Goal: Check status: Check status

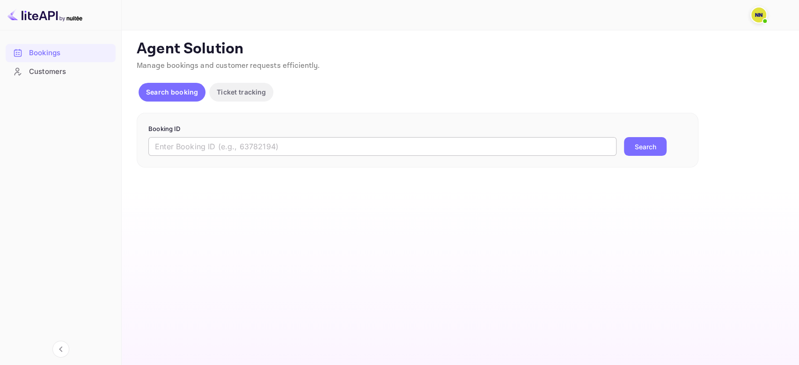
click at [183, 150] on input "text" at bounding box center [382, 146] width 468 height 19
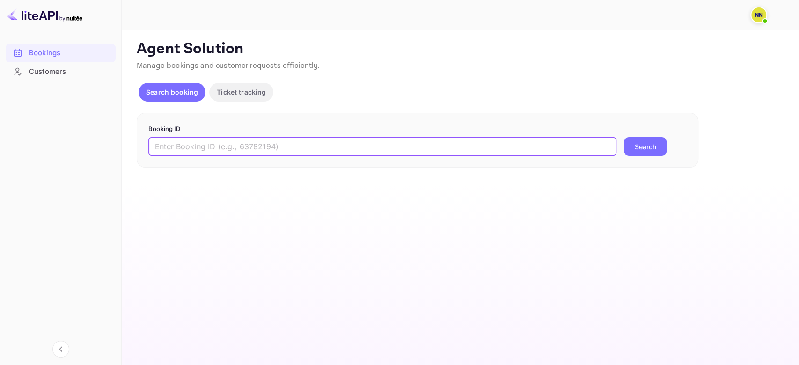
paste input "8337724"
type input "8337724"
click at [624, 137] on button "Search" at bounding box center [645, 146] width 43 height 19
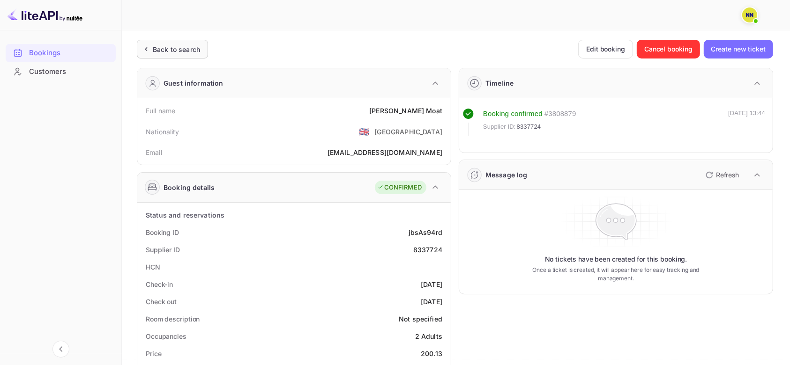
click at [162, 53] on div "Back to search" at bounding box center [176, 49] width 47 height 10
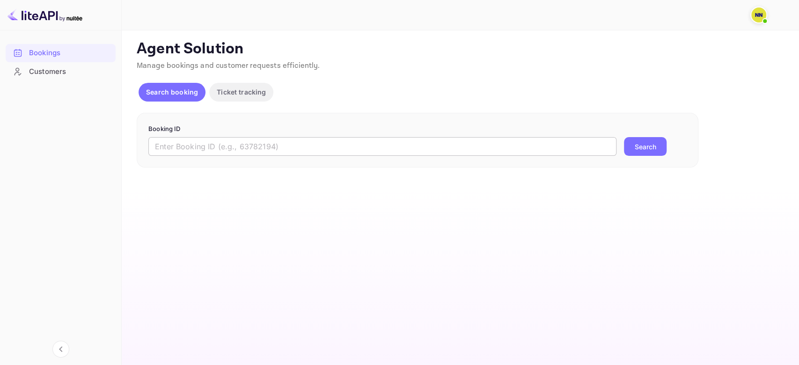
click at [218, 140] on input "text" at bounding box center [382, 146] width 468 height 19
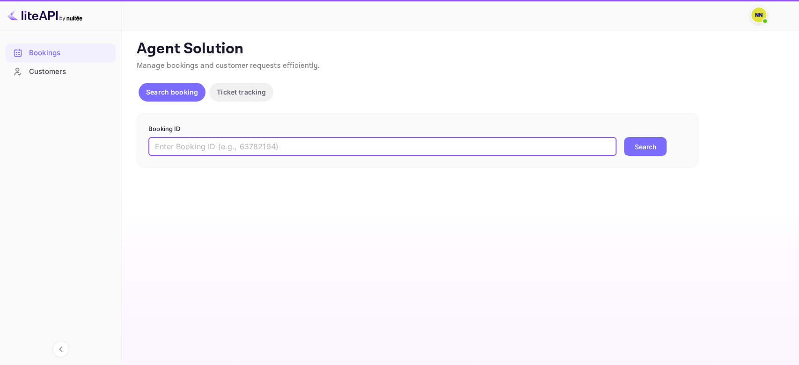
paste input "9111324"
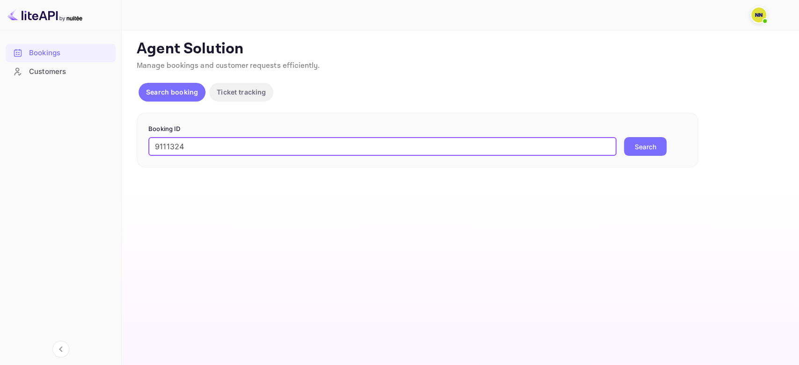
type input "9111324"
click at [624, 137] on button "Search" at bounding box center [645, 146] width 43 height 19
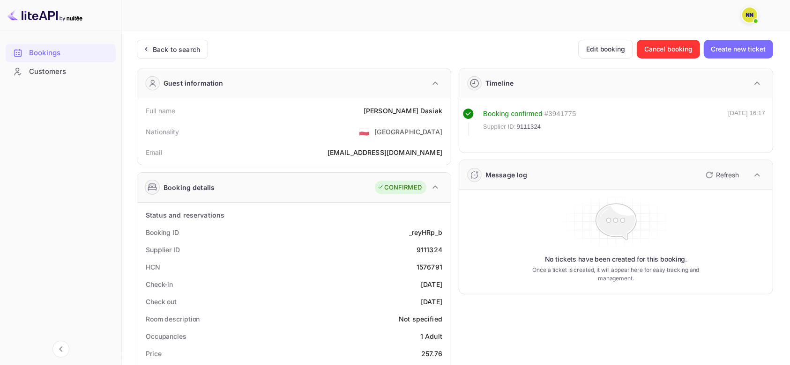
click at [427, 265] on div "1576791" at bounding box center [429, 267] width 26 height 10
copy div "1576791"
click at [180, 45] on div "Back to search" at bounding box center [176, 49] width 47 height 10
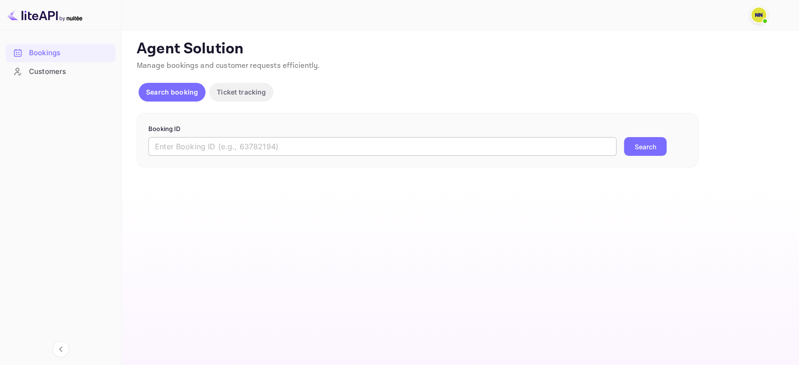
click at [182, 148] on input "text" at bounding box center [382, 146] width 468 height 19
paste input "5LANG8"
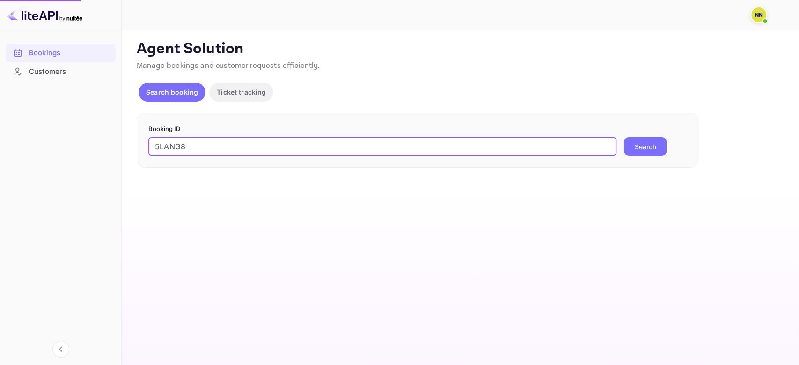
click at [624, 137] on button "Search" at bounding box center [645, 146] width 43 height 19
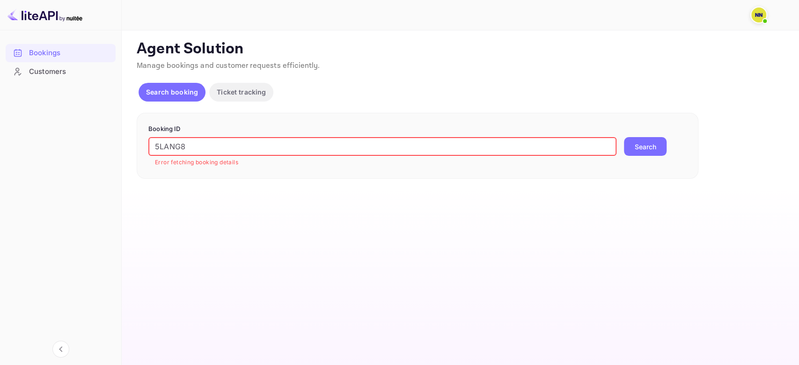
click at [643, 147] on button "Search" at bounding box center [645, 146] width 43 height 19
paste input "7516633"
drag, startPoint x: 188, startPoint y: 144, endPoint x: 72, endPoint y: 143, distance: 115.7
click at [72, 143] on div "Bookings Customers Now you can check your travel website directly from the link…" at bounding box center [399, 182] width 799 height 365
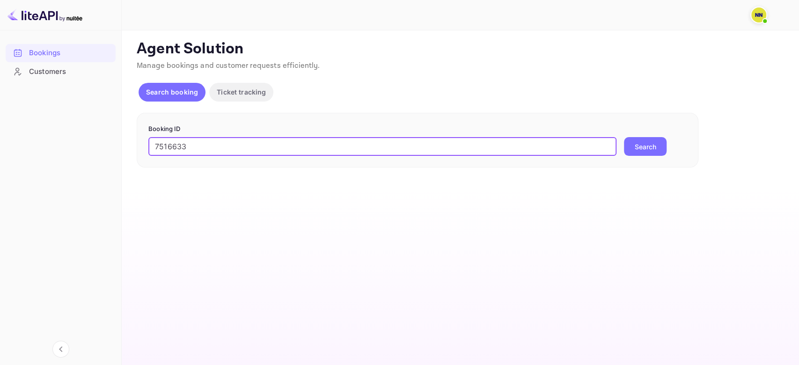
type input "7516633"
click at [624, 137] on button "Search" at bounding box center [645, 146] width 43 height 19
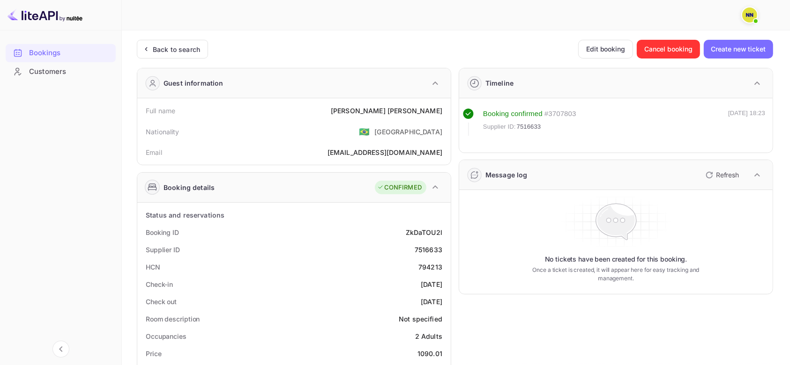
click at [424, 268] on div "794213" at bounding box center [430, 267] width 24 height 10
copy div "794213"
drag, startPoint x: 183, startPoint y: 37, endPoint x: 184, endPoint y: 42, distance: 4.8
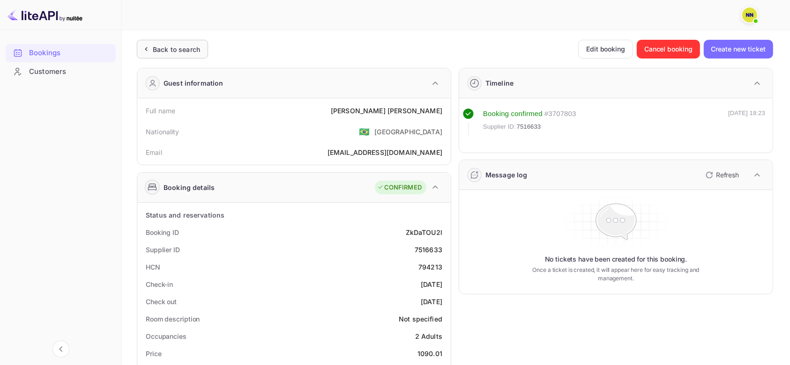
click at [185, 46] on div "Back to search" at bounding box center [176, 49] width 47 height 10
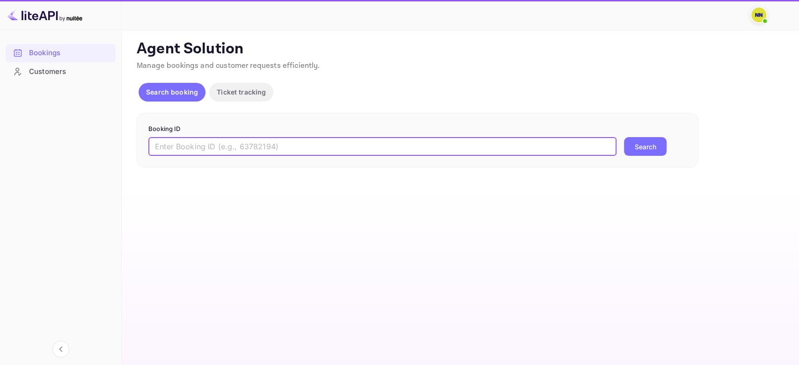
click at [167, 145] on input "text" at bounding box center [382, 146] width 468 height 19
paste input "6788169"
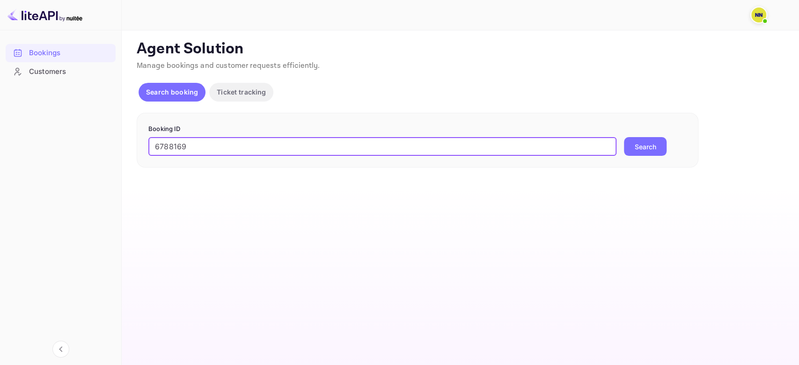
type input "6788169"
click at [624, 137] on button "Search" at bounding box center [645, 146] width 43 height 19
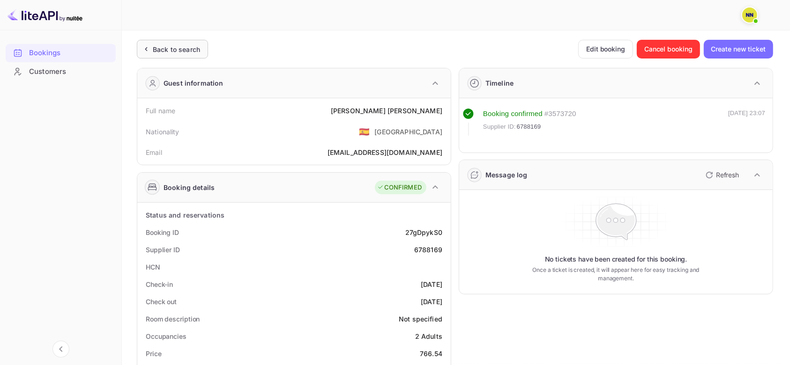
click at [192, 44] on div "Back to search" at bounding box center [176, 49] width 47 height 10
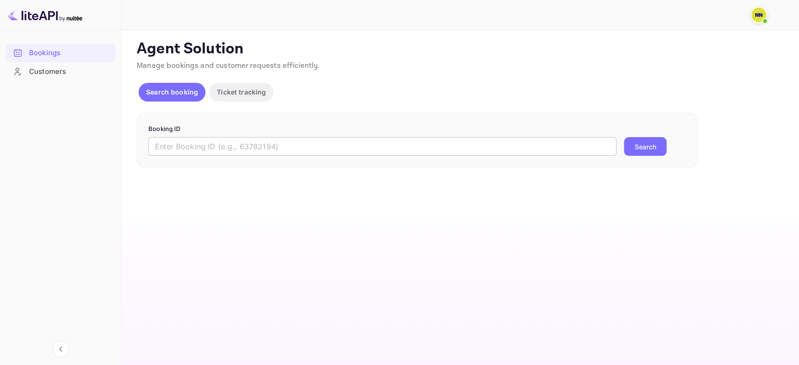
click at [192, 154] on input "text" at bounding box center [382, 146] width 468 height 19
paste input "9080297"
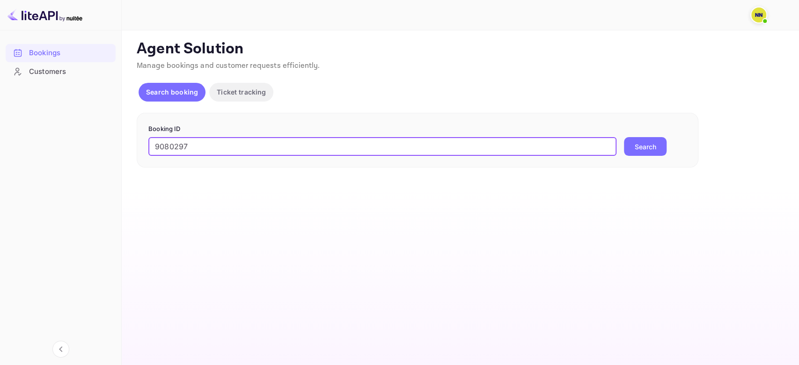
type input "9080297"
click at [624, 137] on button "Search" at bounding box center [645, 146] width 43 height 19
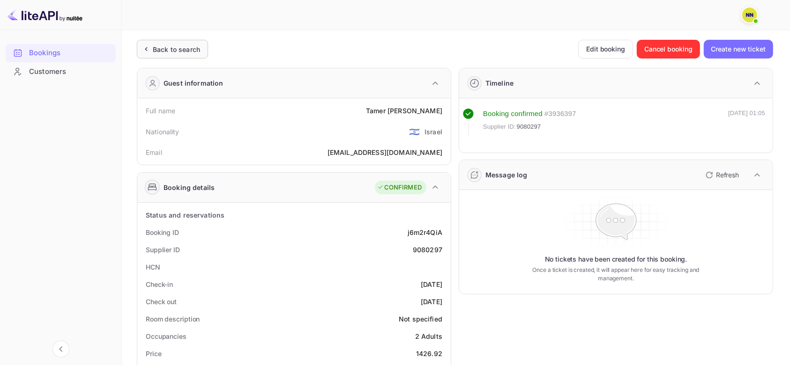
click at [187, 43] on div "Back to search" at bounding box center [172, 49] width 71 height 19
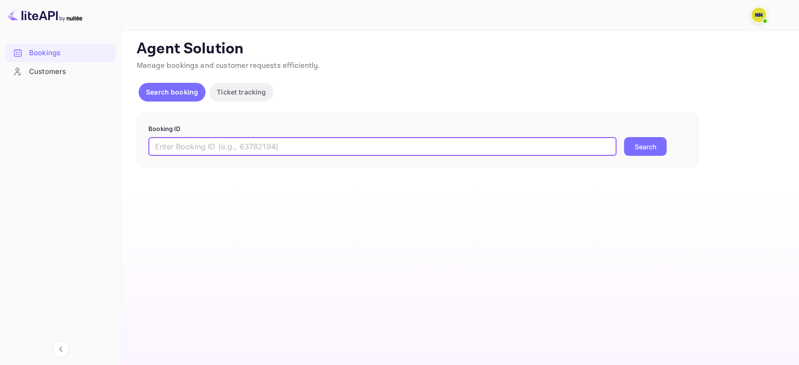
click at [280, 153] on input "text" at bounding box center [382, 146] width 468 height 19
paste input "8488822"
type input "8488822"
click at [624, 137] on button "Search" at bounding box center [645, 146] width 43 height 19
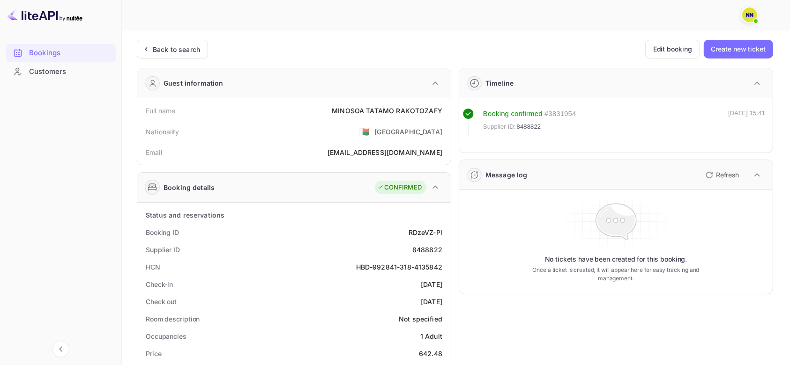
click at [377, 265] on div "HBD-992841-318-4135842" at bounding box center [399, 267] width 86 height 10
drag, startPoint x: 377, startPoint y: 265, endPoint x: 422, endPoint y: 265, distance: 45.0
click at [422, 265] on div "HBD-992841-318-4135842" at bounding box center [399, 267] width 86 height 10
copy div "992841-318-4135842"
click at [197, 47] on div "Back to search" at bounding box center [176, 49] width 47 height 10
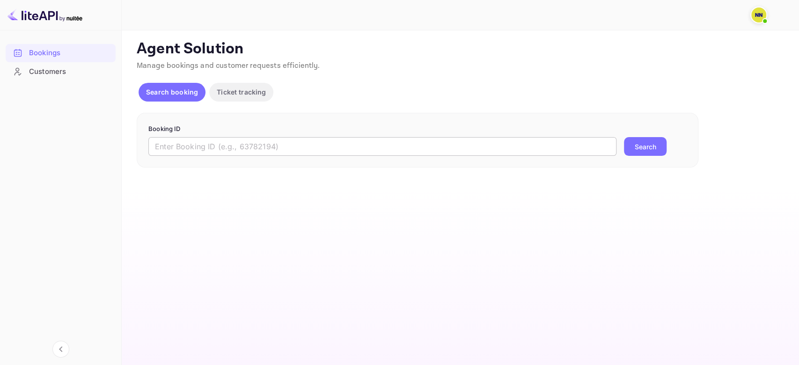
click at [208, 145] on input "text" at bounding box center [382, 146] width 468 height 19
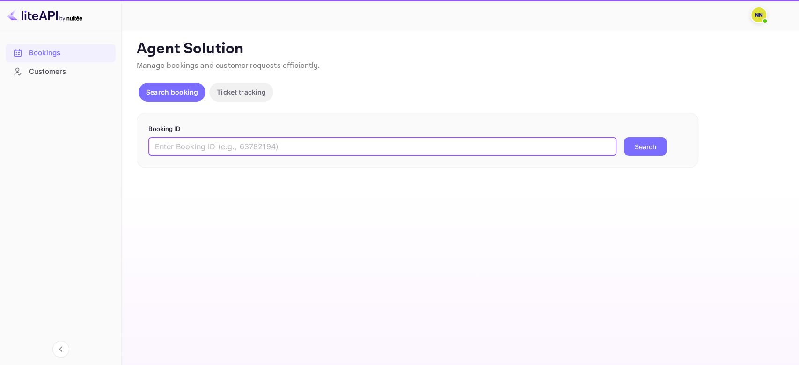
paste input "8489573"
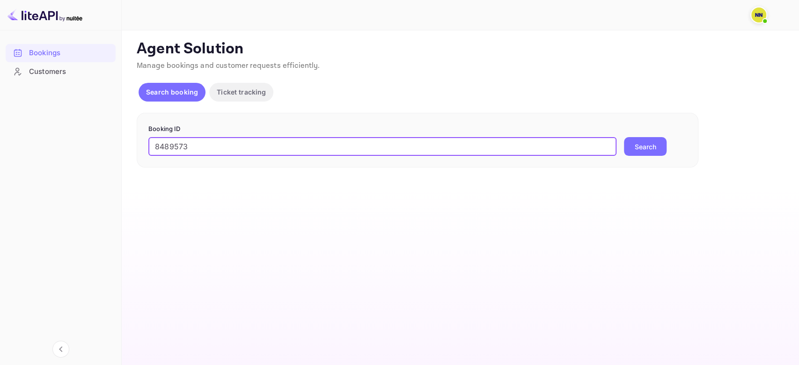
type input "8489573"
click at [624, 137] on button "Search" at bounding box center [645, 146] width 43 height 19
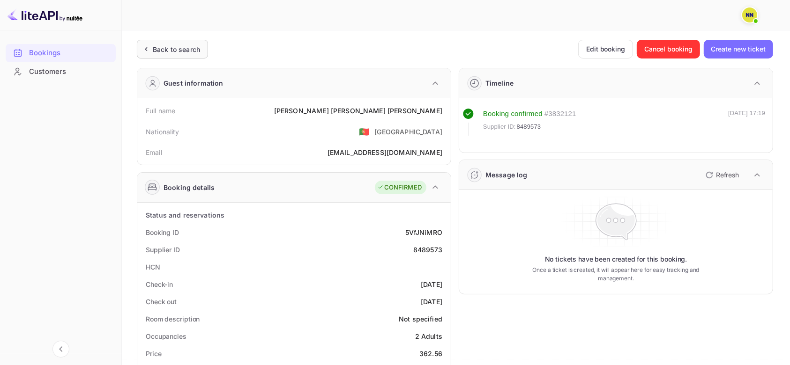
click at [199, 52] on div "Back to search" at bounding box center [176, 49] width 47 height 10
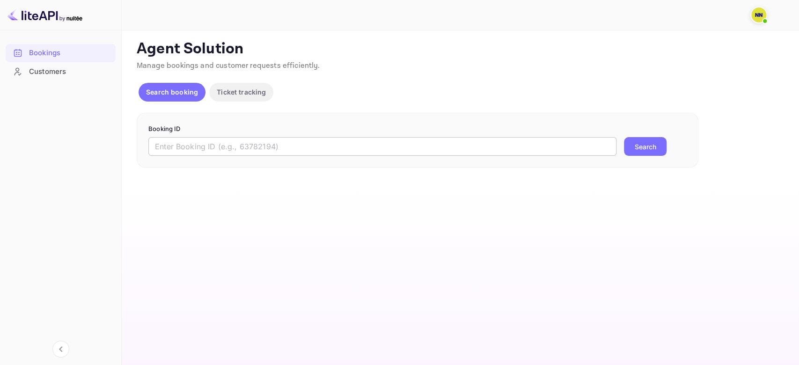
click at [200, 148] on input "text" at bounding box center [382, 146] width 468 height 19
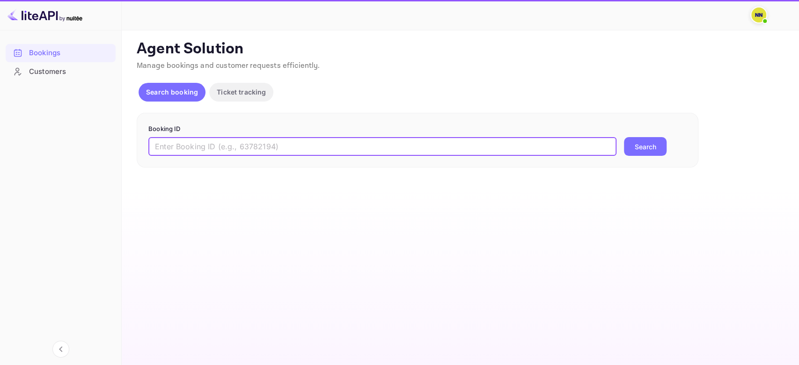
paste input "8132298"
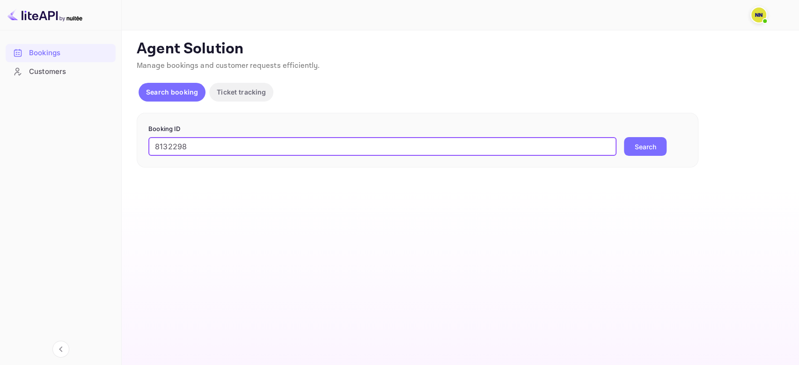
type input "8132298"
click at [624, 137] on button "Search" at bounding box center [645, 146] width 43 height 19
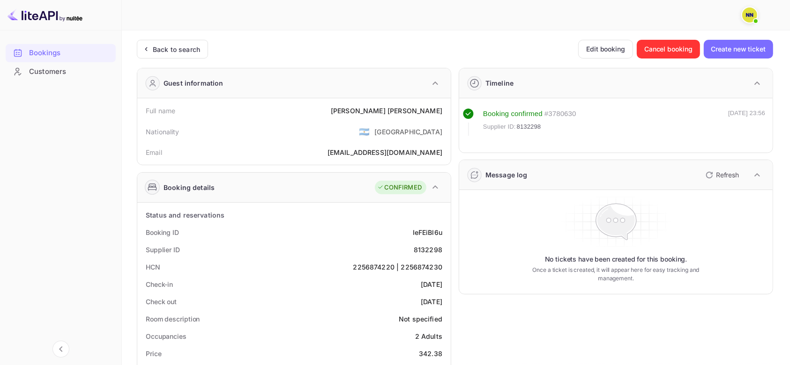
click at [379, 268] on div "2256874220 | 2256874230" at bounding box center [397, 267] width 89 height 10
drag, startPoint x: 379, startPoint y: 268, endPoint x: 412, endPoint y: 270, distance: 32.8
click at [412, 270] on div "2256874220 | 2256874230" at bounding box center [397, 267] width 89 height 10
copy div "2256874220 | 2256874230"
